Goal: Task Accomplishment & Management: Use online tool/utility

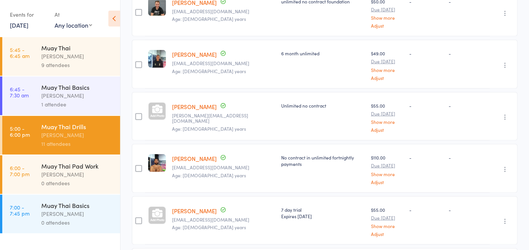
scroll to position [335, 0]
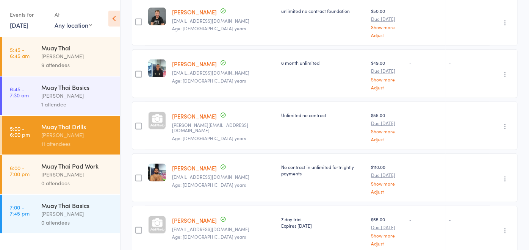
click at [77, 175] on div "[PERSON_NAME]" at bounding box center [77, 174] width 72 height 9
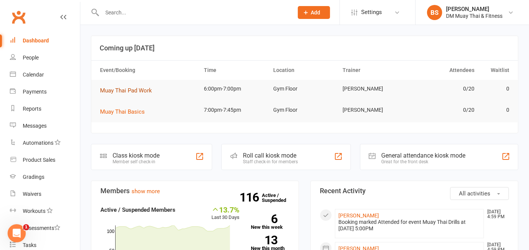
click at [143, 90] on span "Muay Thai Pad Work" at bounding box center [126, 90] width 52 height 7
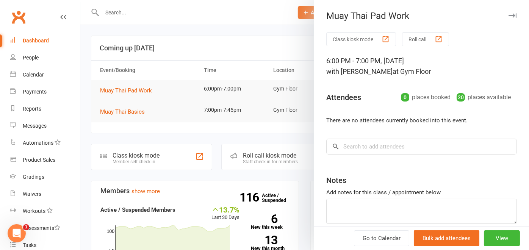
click at [371, 39] on button "Class kiosk mode" at bounding box center [361, 39] width 70 height 14
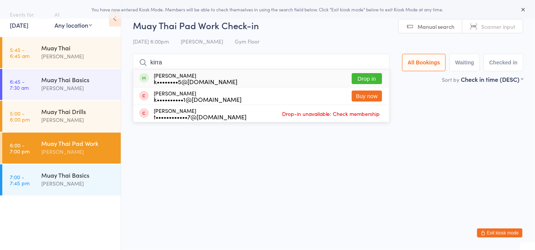
type input "kirra"
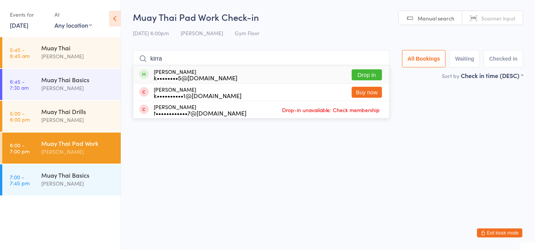
click at [360, 75] on button "Drop in" at bounding box center [367, 74] width 30 height 11
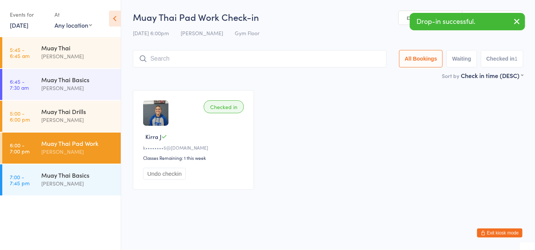
click at [262, 66] on input "search" at bounding box center [260, 58] width 254 height 17
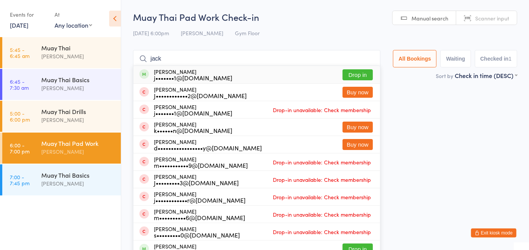
type input "jack"
click at [356, 73] on button "Drop in" at bounding box center [357, 74] width 30 height 11
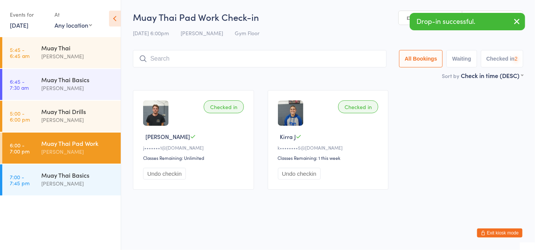
click at [288, 62] on input "search" at bounding box center [260, 58] width 254 height 17
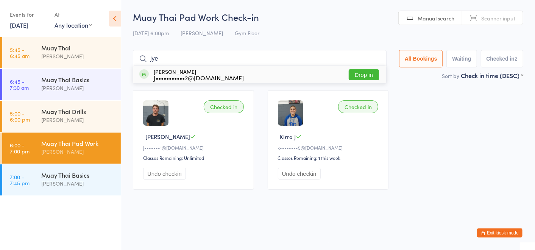
type input "jye"
click at [363, 75] on button "Drop in" at bounding box center [364, 74] width 30 height 11
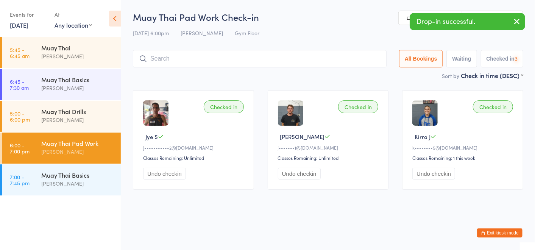
click at [279, 58] on input "search" at bounding box center [260, 58] width 254 height 17
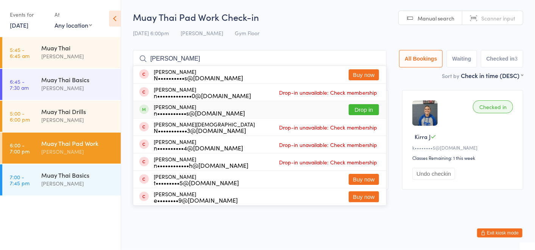
type input "nathan"
click at [360, 107] on button "Drop in" at bounding box center [364, 109] width 30 height 11
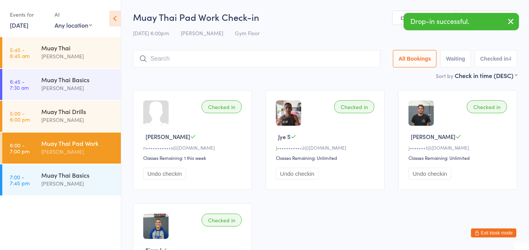
click at [161, 62] on input "search" at bounding box center [256, 58] width 247 height 17
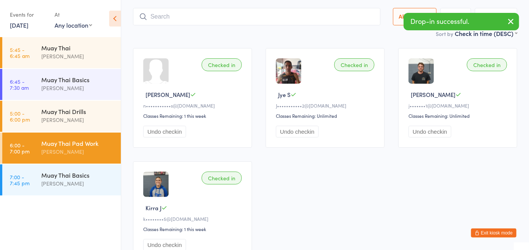
scroll to position [50, 0]
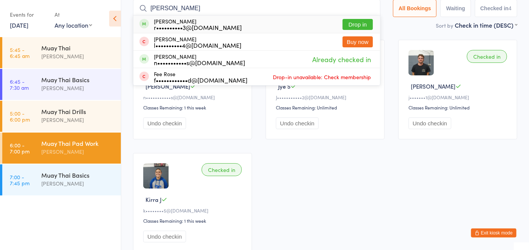
type input "rowan"
click at [348, 24] on button "Drop in" at bounding box center [357, 24] width 30 height 11
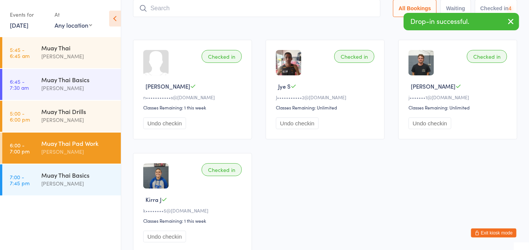
click at [253, 13] on input "search" at bounding box center [256, 8] width 247 height 17
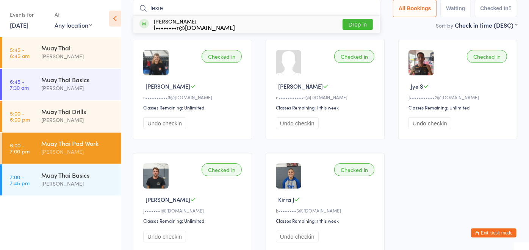
type input "lexie"
click at [349, 23] on button "Drop in" at bounding box center [357, 24] width 30 height 11
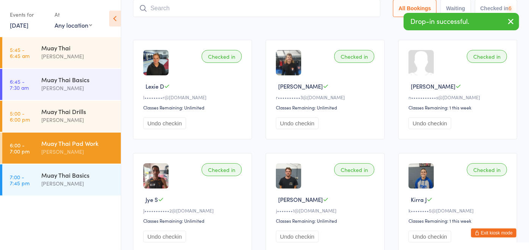
click at [310, 25] on div "Sort by Check in time (DESC) First name (ASC) First name (DESC) Last name (ASC)…" at bounding box center [325, 25] width 384 height 8
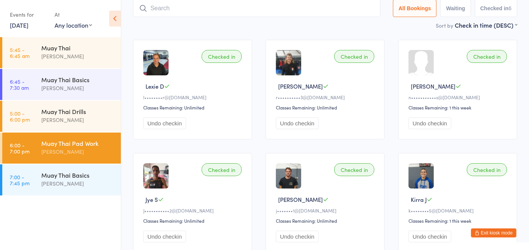
click at [222, 11] on input "search" at bounding box center [256, 8] width 247 height 17
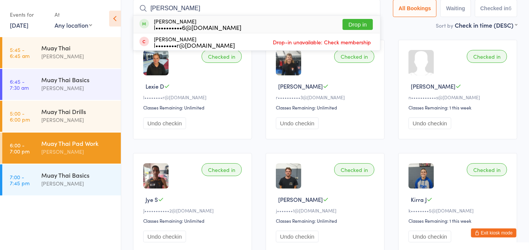
type input "liam"
click at [354, 22] on button "Drop in" at bounding box center [357, 24] width 30 height 11
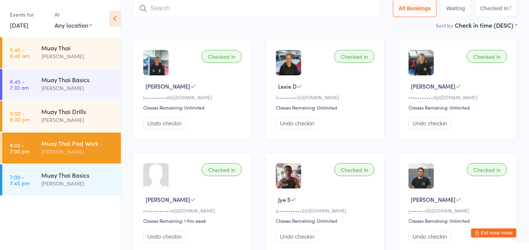
click at [255, 14] on input "search" at bounding box center [256, 8] width 247 height 17
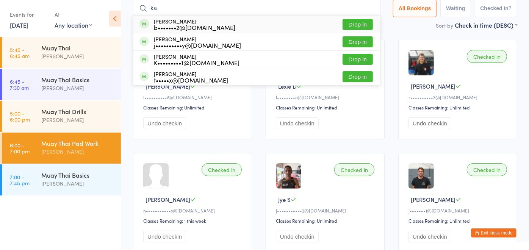
type input "k"
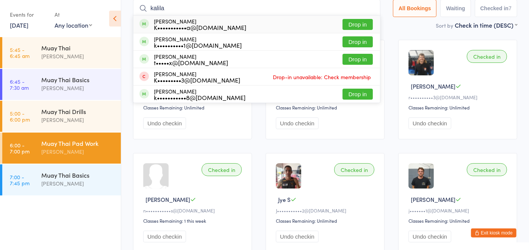
type input "kalila"
click at [346, 26] on button "Drop in" at bounding box center [357, 24] width 30 height 11
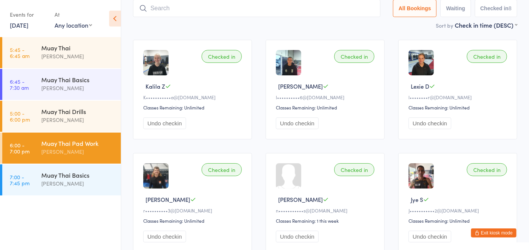
click at [275, 12] on input "search" at bounding box center [256, 8] width 247 height 17
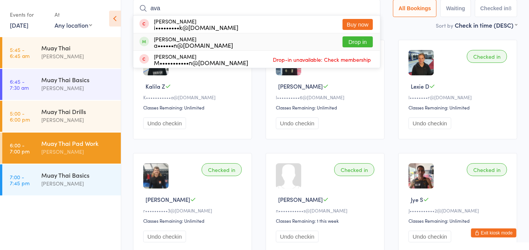
type input "ava"
click at [347, 40] on button "Drop in" at bounding box center [357, 41] width 30 height 11
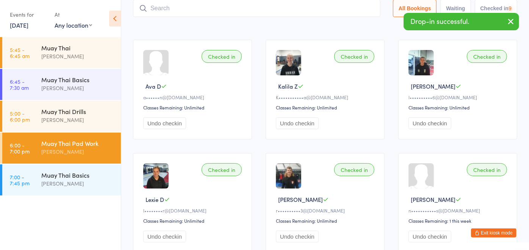
click at [233, 12] on input "search" at bounding box center [256, 8] width 247 height 17
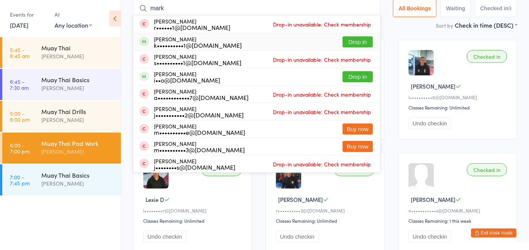
type input "mark"
click at [349, 42] on button "Drop in" at bounding box center [357, 41] width 30 height 11
